Goal: Find specific page/section: Find specific page/section

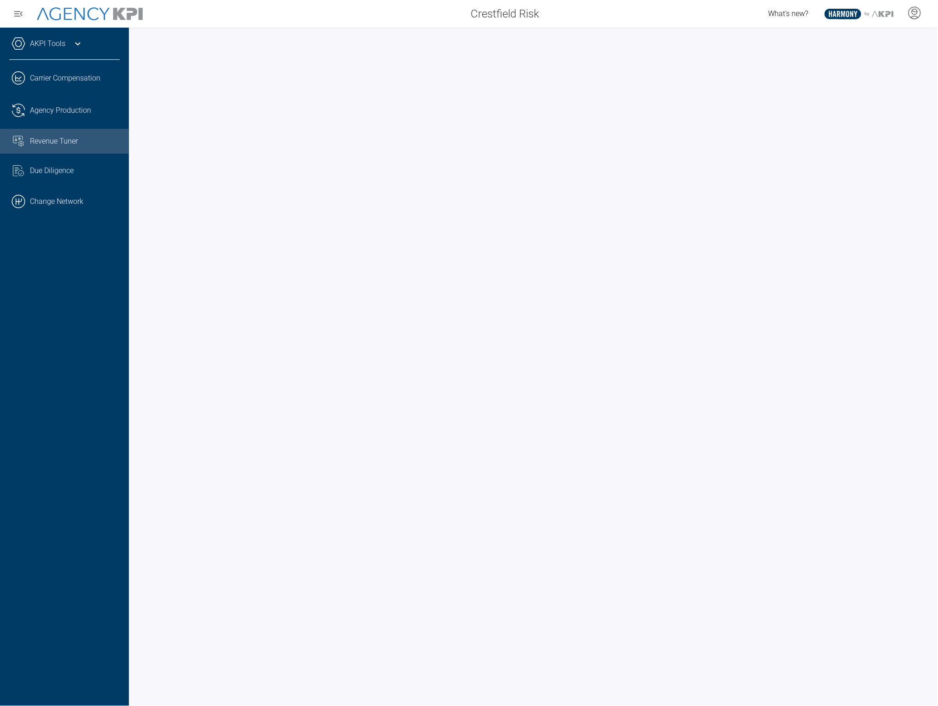
click at [72, 200] on link ".cls-1{fill:none;stroke:#000;stroke-linecap:round;stroke-linejoin:round;stroke-…" at bounding box center [64, 202] width 129 height 28
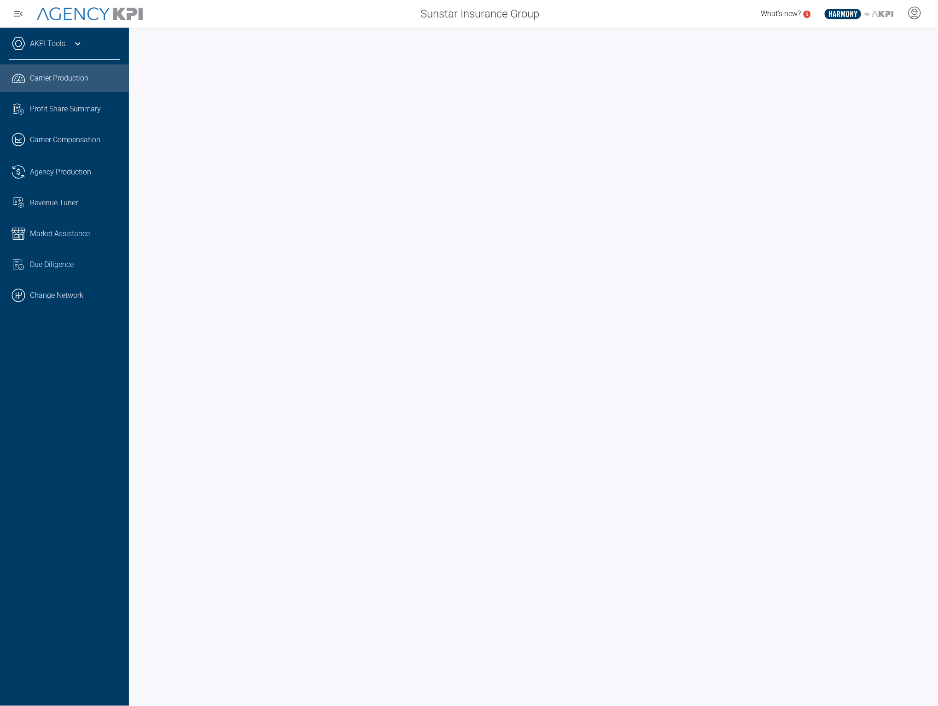
click at [89, 180] on link ".cls-1{fill:none;stroke:#221f20;stroke-linecap:round;stroke-linejoin:round;stro…" at bounding box center [64, 172] width 129 height 28
click at [74, 41] on icon at bounding box center [77, 43] width 11 height 11
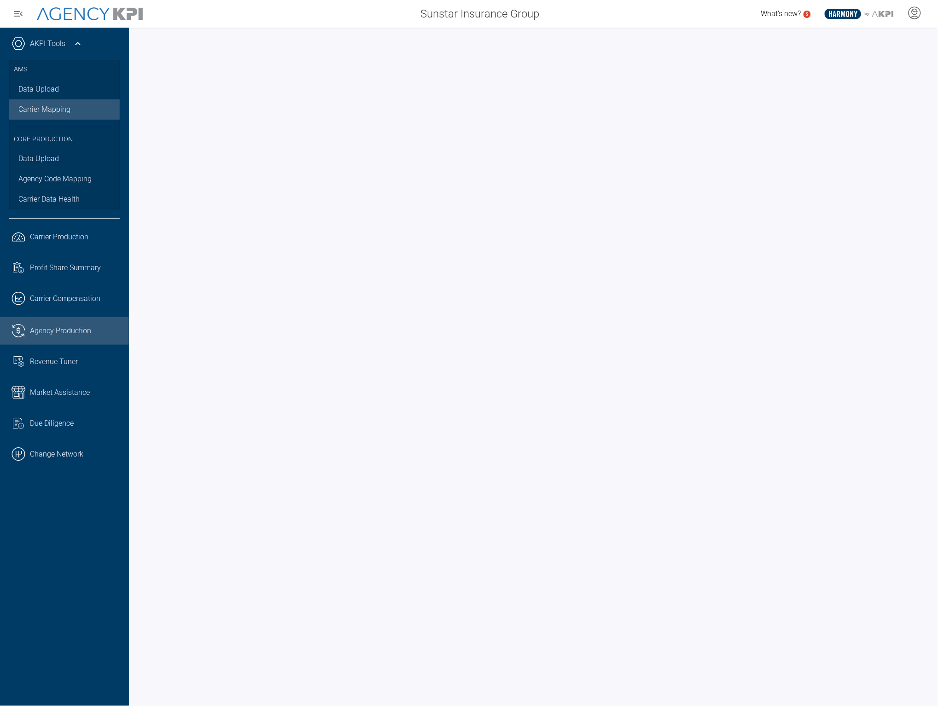
click at [70, 111] on link "Carrier Mapping" at bounding box center [64, 109] width 110 height 20
